Goal: Transaction & Acquisition: Obtain resource

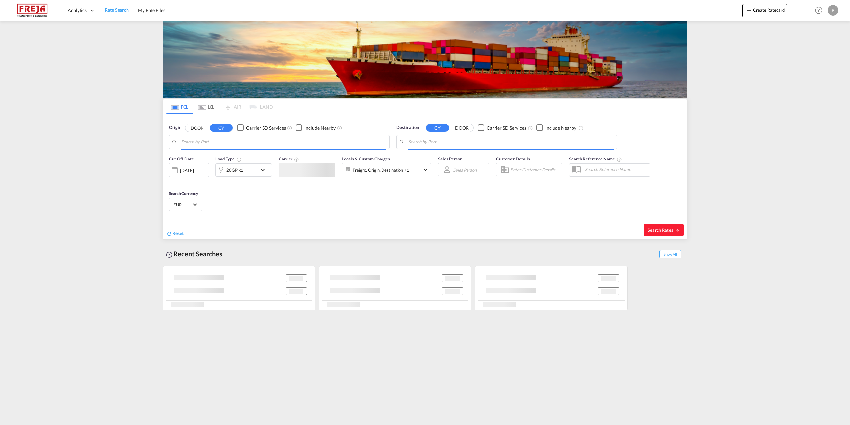
type input "Leixoes, PTLEI"
type input "Copenhagen (Kobenhavn), DKCPH"
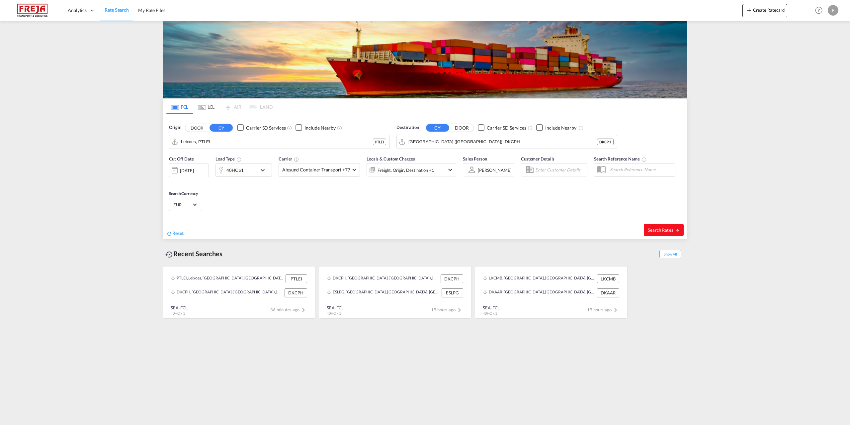
click at [660, 230] on span "Search Rates" at bounding box center [664, 229] width 32 height 5
type input "PTLEI to DKCPH / 29 Aug 2025"
